Goal: Task Accomplishment & Management: Manage account settings

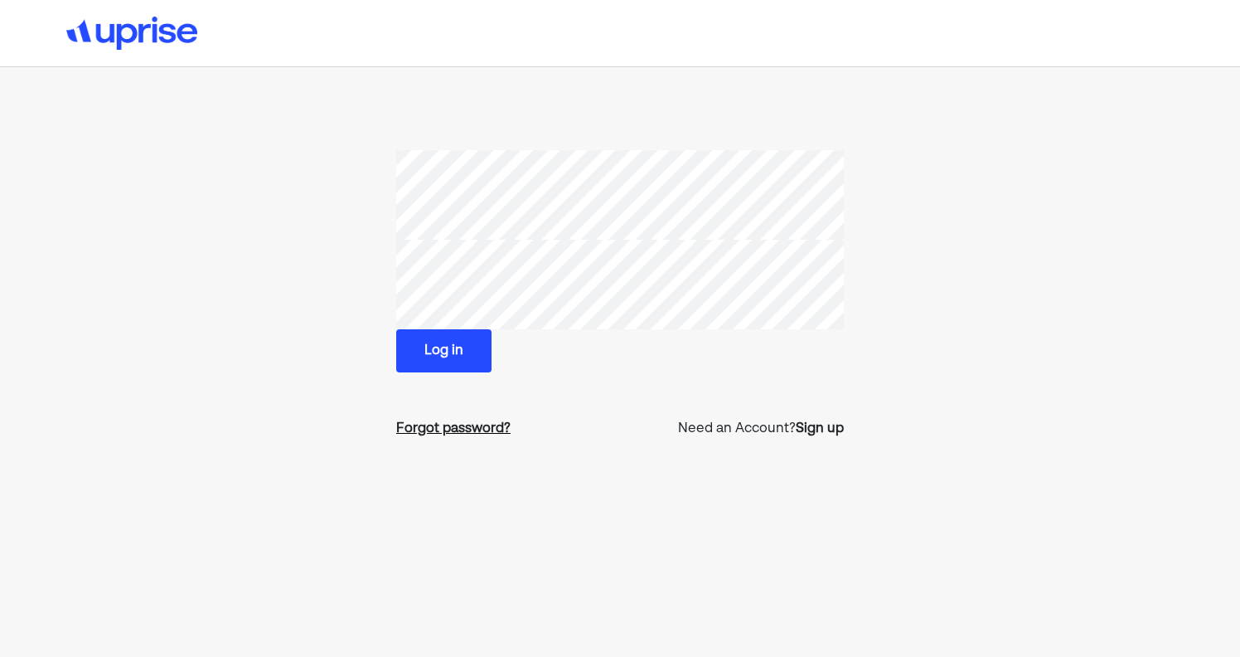
click at [468, 428] on div "Forgot password?" at bounding box center [453, 429] width 114 height 20
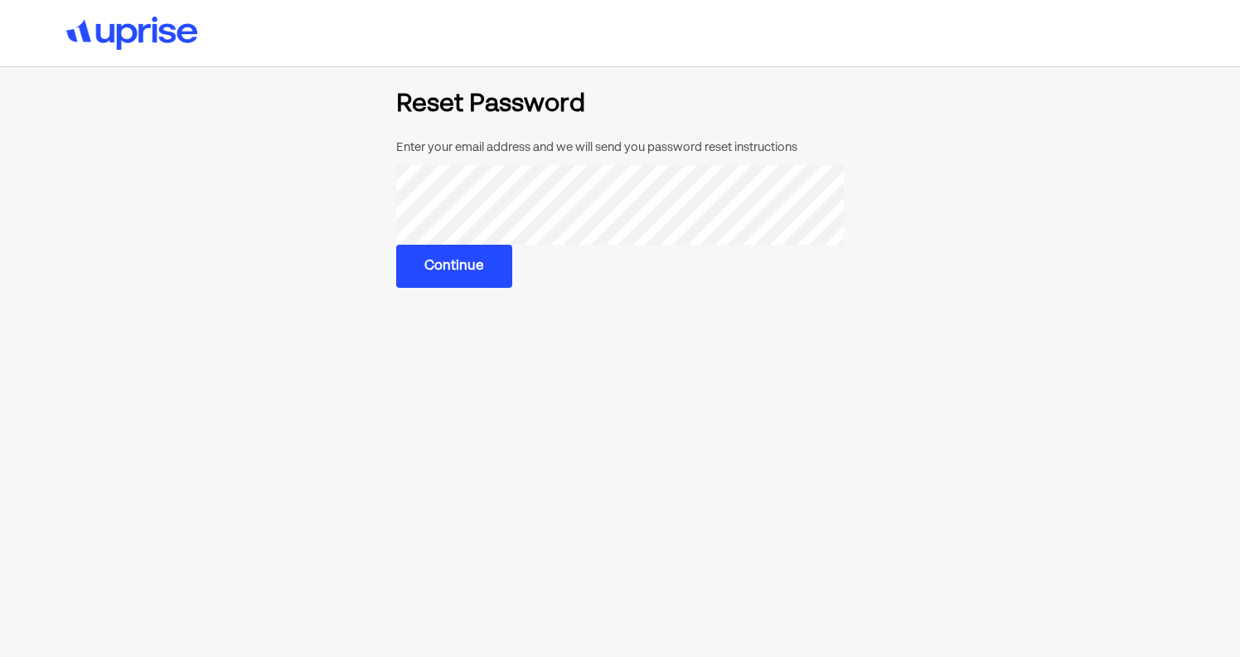
click at [440, 264] on button "Continue" at bounding box center [454, 266] width 116 height 43
